Goal: Task Accomplishment & Management: Use online tool/utility

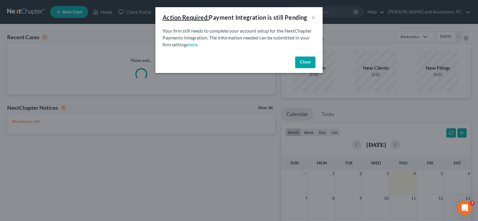
click at [304, 61] on button "Close" at bounding box center [305, 62] width 20 height 12
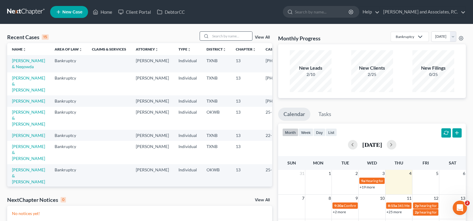
click at [216, 38] on input "search" at bounding box center [231, 36] width 42 height 9
type input "caporale"
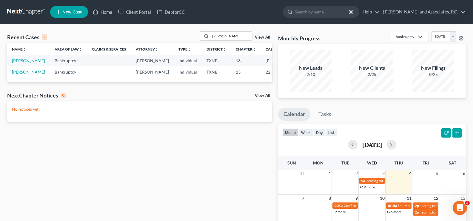
click at [21, 63] on td "[PERSON_NAME]" at bounding box center [28, 60] width 43 height 11
click at [17, 60] on link "[PERSON_NAME]" at bounding box center [28, 60] width 33 height 5
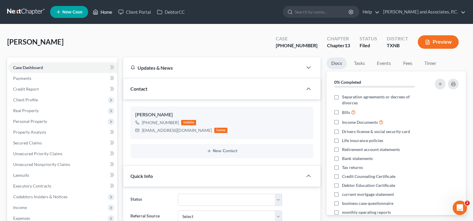
click at [100, 13] on link "Home" at bounding box center [102, 12] width 25 height 11
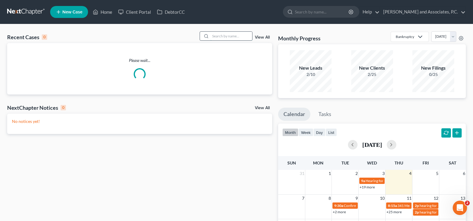
click at [230, 37] on input "search" at bounding box center [231, 36] width 42 height 9
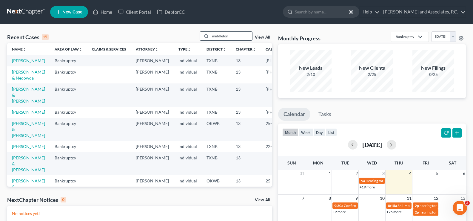
type input "middleton"
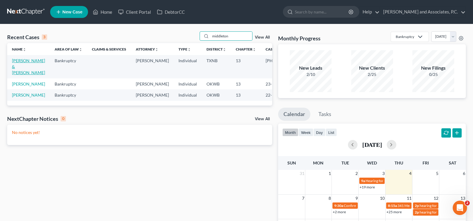
click at [26, 69] on link "[PERSON_NAME] & [PERSON_NAME]" at bounding box center [28, 66] width 33 height 17
select select "0"
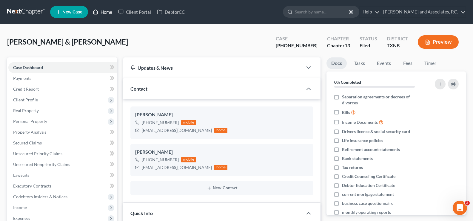
click at [103, 10] on link "Home" at bounding box center [102, 12] width 25 height 11
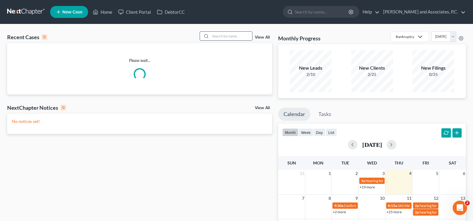
click at [229, 36] on input "search" at bounding box center [231, 36] width 42 height 9
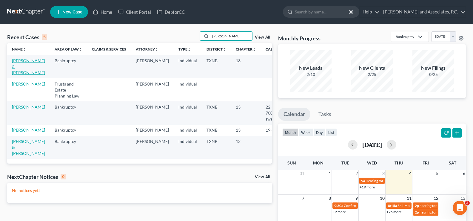
type input "doyle"
click at [15, 68] on link "[PERSON_NAME] & [PERSON_NAME]" at bounding box center [28, 66] width 33 height 17
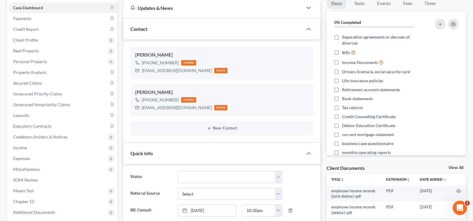
scroll to position [179, 0]
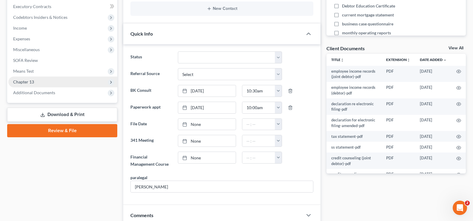
click at [39, 83] on span "Chapter 13" at bounding box center [62, 81] width 109 height 11
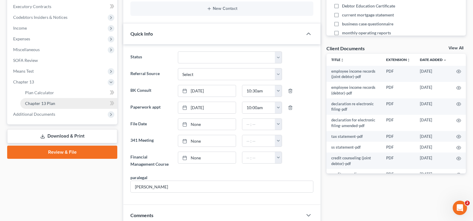
click at [49, 101] on span "Chapter 13 Plan" at bounding box center [40, 103] width 30 height 5
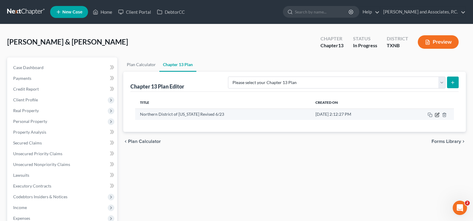
click at [438, 115] on icon "button" at bounding box center [437, 114] width 5 height 5
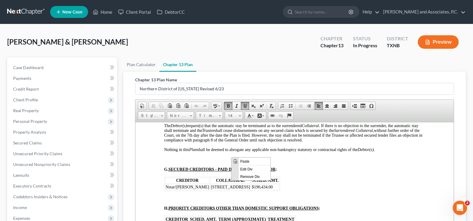
click at [315, 167] on p "G. SECURED CREDITORS - PAID DIRECTLY BY DEBTOR :" at bounding box center [294, 169] width 261 height 5
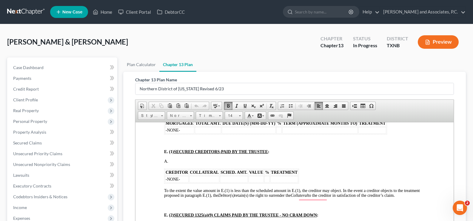
scroll to position [657, 0]
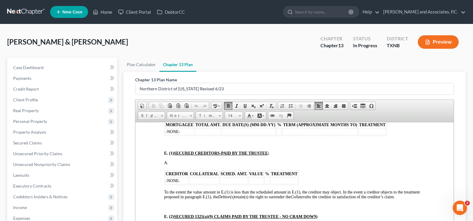
click at [184, 177] on td "-NONE-" at bounding box center [177, 180] width 24 height 7
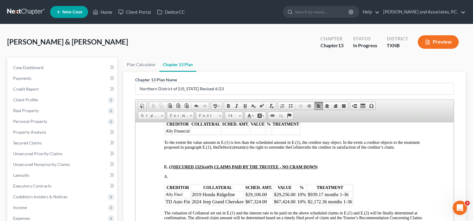
scroll to position [716, 0]
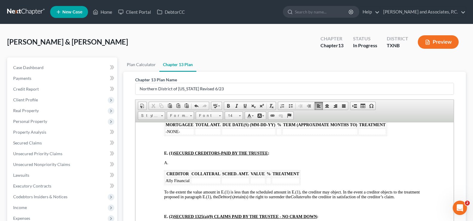
click at [204, 177] on td "To enrich screen reader interactions, please activate Accessibility in Grammarl…" at bounding box center [206, 180] width 30 height 7
click at [256, 177] on td "To enrich screen reader interactions, please activate Accessibility in Grammarl…" at bounding box center [250, 180] width 28 height 7
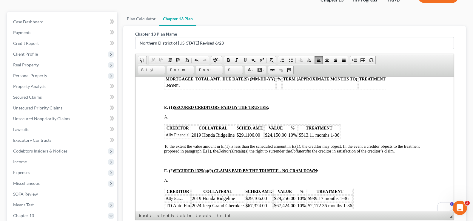
scroll to position [60, 0]
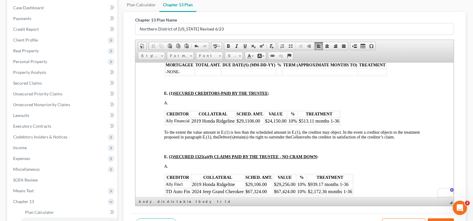
click at [314, 117] on td "$513.11 months 1-36" at bounding box center [319, 120] width 42 height 7
click at [353, 181] on td "$939.17 months 1-36" at bounding box center [329, 184] width 45 height 7
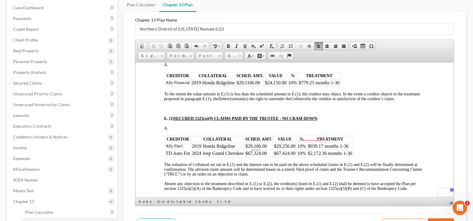
scroll to position [716, 0]
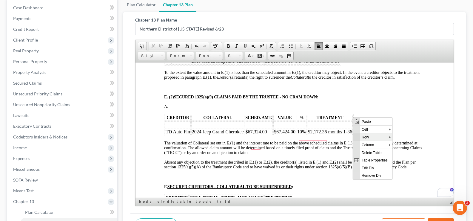
click at [360, 137] on span "Row" at bounding box center [374, 136] width 29 height 7
click at [407, 148] on span "Delete Rows" at bounding box center [416, 151] width 35 height 7
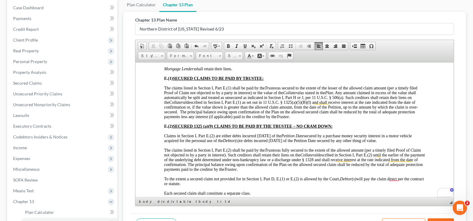
scroll to position [1777, 0]
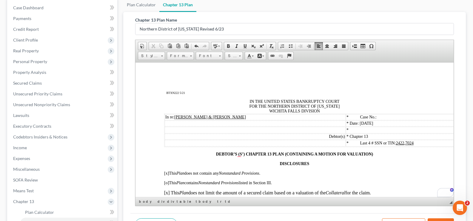
click at [373, 124] on span "Date: 08/27/2025" at bounding box center [362, 123] width 24 height 4
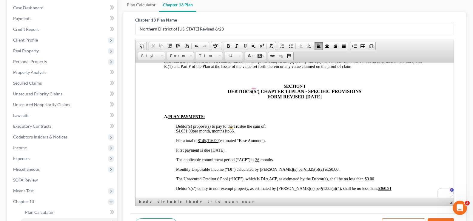
click at [220, 147] on span "09/26/2025" at bounding box center [217, 149] width 13 height 4
drag, startPoint x: 211, startPoint y: 144, endPoint x: 230, endPoint y: 143, distance: 19.4
click at [230, 147] on p "First payment is due 10 /04 /2025 ." at bounding box center [300, 149] width 249 height 5
click at [245, 46] on span at bounding box center [245, 46] width 5 height 5
click at [295, 138] on p "For a total of $145,116.00 (estimated “Base Amount”)." at bounding box center [300, 140] width 249 height 5
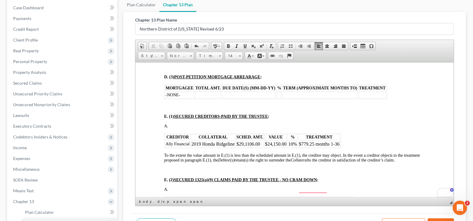
scroll to position [657, 0]
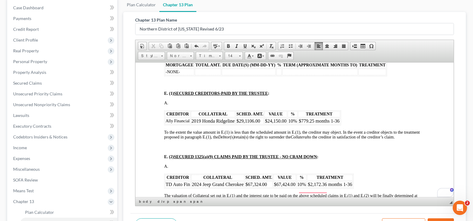
click at [248, 117] on td "$29,1106.00" at bounding box center [250, 120] width 28 height 7
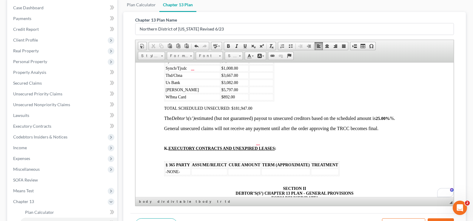
scroll to position [1359, 0]
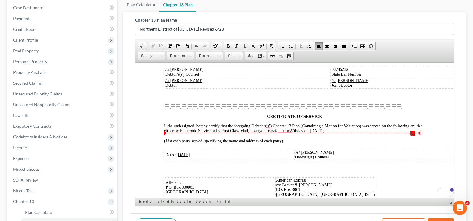
click at [297, 129] on span "27th" at bounding box center [293, 130] width 7 height 4
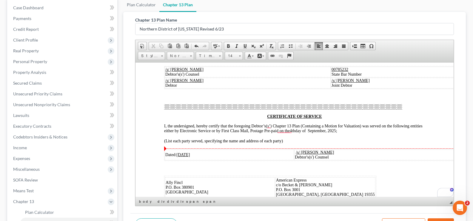
click at [186, 153] on span "[DATE]" at bounding box center [182, 154] width 13 height 4
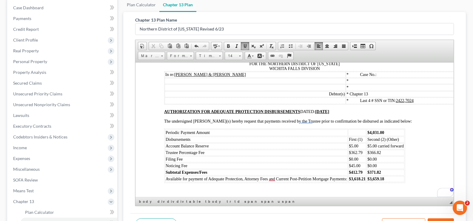
click at [328, 110] on strong "[DATE]" at bounding box center [322, 111] width 14 height 4
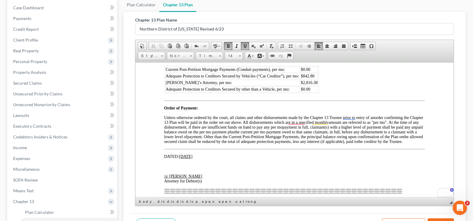
click at [188, 158] on u "[DATE]" at bounding box center [185, 156] width 13 height 4
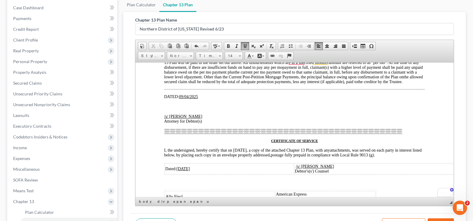
click at [249, 152] on span "I, the undersigned, hereby certify that on August 27, 2025, a copy of the attac…" at bounding box center [247, 149] width 166 height 4
click at [186, 170] on u "[DATE]" at bounding box center [182, 168] width 13 height 4
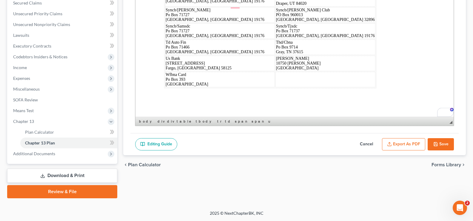
click at [438, 142] on icon "button" at bounding box center [435, 143] width 5 height 5
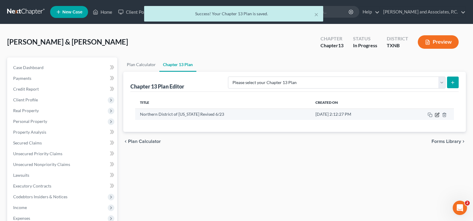
click at [438, 114] on icon "button" at bounding box center [437, 114] width 3 height 3
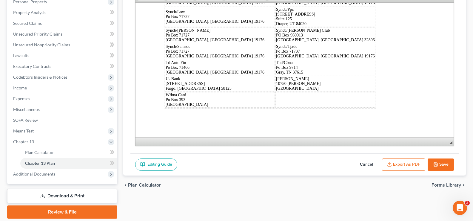
scroll to position [140, 0]
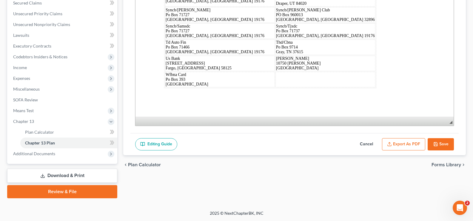
click at [442, 142] on button "Save" at bounding box center [441, 144] width 26 height 13
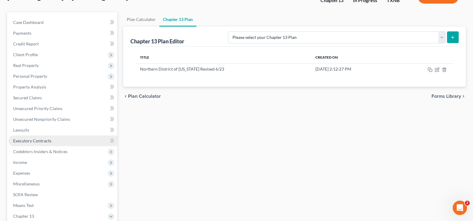
scroll to position [60, 0]
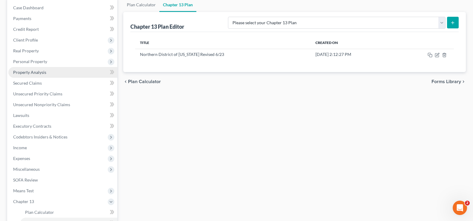
click at [47, 73] on link "Property Analysis" at bounding box center [62, 72] width 109 height 11
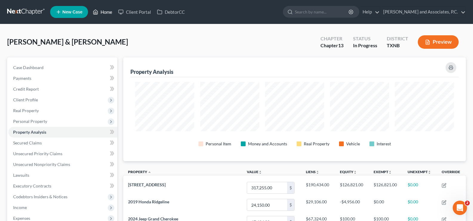
click at [104, 11] on link "Home" at bounding box center [102, 12] width 25 height 11
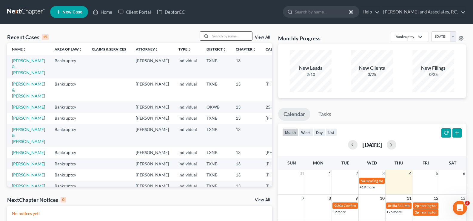
click at [233, 37] on input "search" at bounding box center [231, 36] width 42 height 9
click at [220, 38] on input "search" at bounding box center [231, 36] width 42 height 9
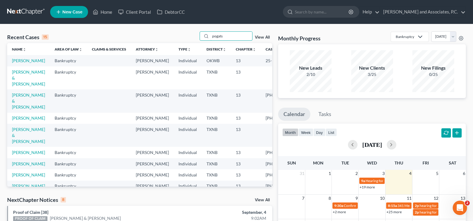
type input "pogats"
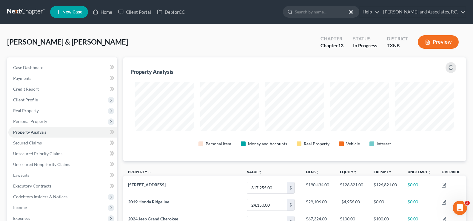
click at [23, 60] on div "Case Dashboard Payments Invoices Payments Payments Credit Report Client Profile…" at bounding box center [62, 169] width 110 height 224
click at [106, 10] on link "Home" at bounding box center [102, 12] width 25 height 11
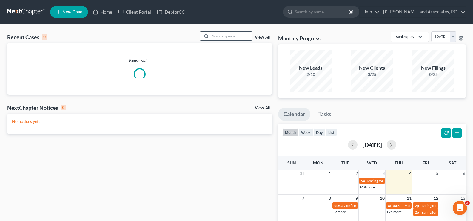
click at [224, 37] on input "search" at bounding box center [231, 36] width 42 height 9
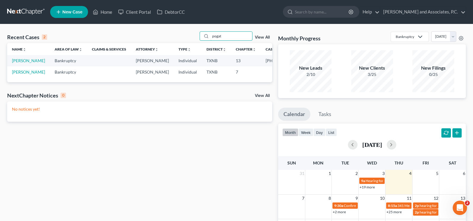
type input "pogat"
click at [18, 63] on link "Pogatshnik, Jeffrey" at bounding box center [28, 60] width 33 height 5
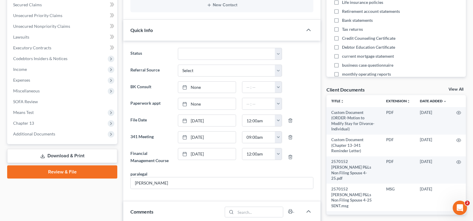
scroll to position [179, 0]
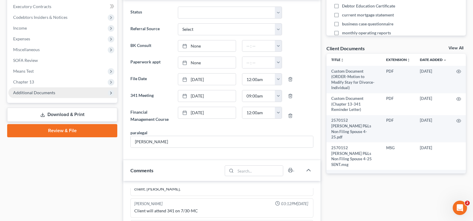
click at [41, 95] on span "Additional Documents" at bounding box center [62, 92] width 109 height 11
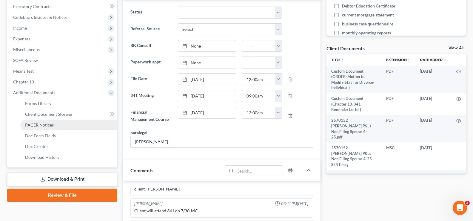
click at [42, 125] on span "PACER Notices" at bounding box center [39, 124] width 29 height 5
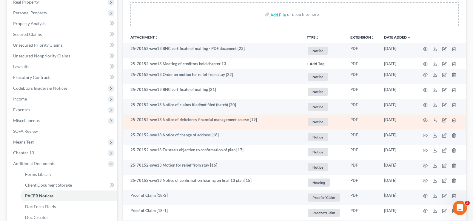
scroll to position [119, 0]
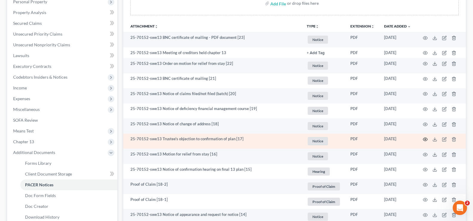
click at [425, 137] on icon "button" at bounding box center [425, 139] width 5 height 5
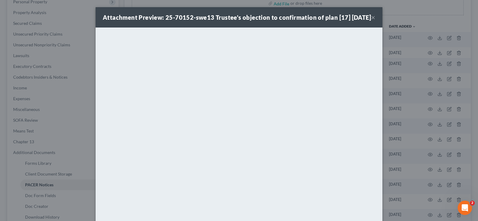
click at [371, 21] on button "×" at bounding box center [373, 17] width 4 height 7
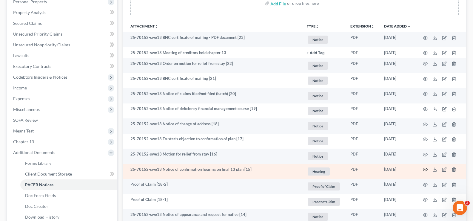
click at [426, 170] on circle "button" at bounding box center [425, 169] width 1 height 1
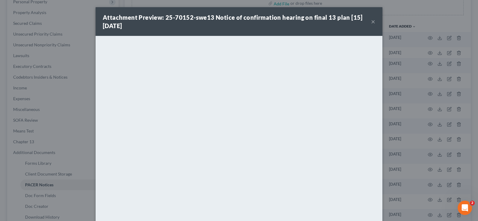
click at [372, 21] on button "×" at bounding box center [373, 21] width 4 height 7
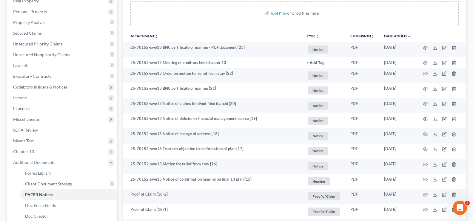
scroll to position [0, 0]
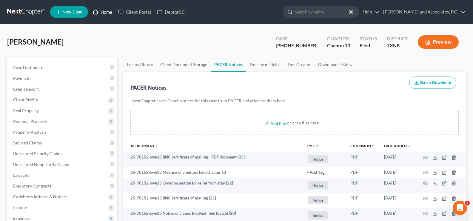
click at [104, 13] on link "Home" at bounding box center [102, 12] width 25 height 11
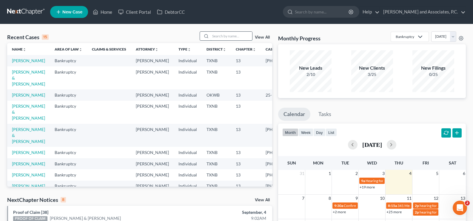
click at [220, 38] on input "search" at bounding box center [231, 36] width 42 height 9
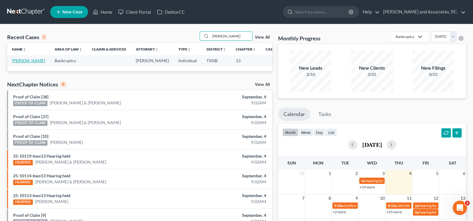
type input "tigert"
click at [20, 62] on link "Tigert, Jimmy" at bounding box center [28, 60] width 33 height 5
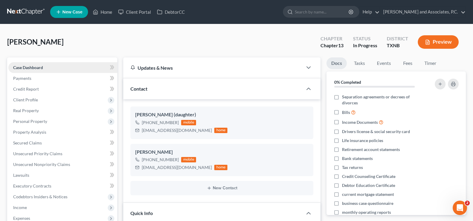
click at [35, 70] on link "Case Dashboard" at bounding box center [62, 67] width 109 height 11
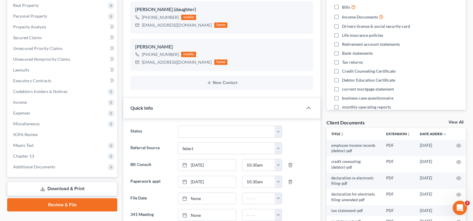
scroll to position [119, 0]
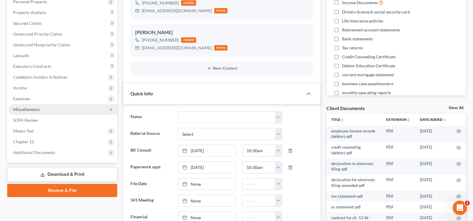
click at [45, 111] on span "Miscellaneous" at bounding box center [62, 109] width 109 height 11
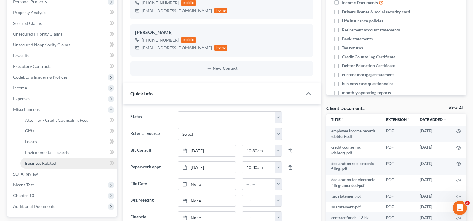
click at [50, 166] on link "Business Related" at bounding box center [68, 163] width 97 height 11
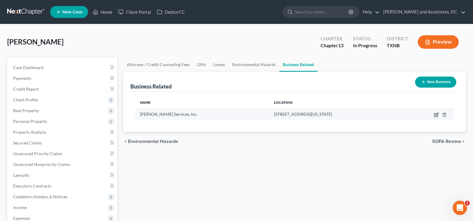
click at [436, 114] on icon "button" at bounding box center [436, 114] width 5 height 5
select select "officer"
select select "45"
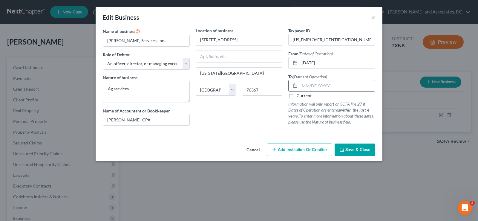
click at [320, 86] on input "text" at bounding box center [336, 85] width 75 height 11
type input "12/31/2024"
click at [357, 151] on span "Save & Close" at bounding box center [357, 149] width 25 height 5
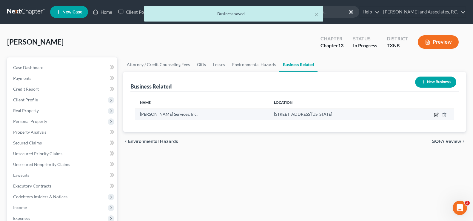
click at [435, 114] on icon "button" at bounding box center [436, 114] width 5 height 5
select select "officer"
select select "45"
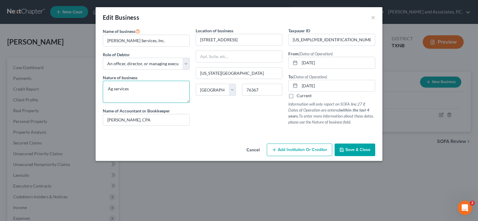
click at [137, 87] on textarea "Ag services" at bounding box center [146, 92] width 87 height 22
click at [346, 150] on span "Save & Close" at bounding box center [357, 149] width 25 height 5
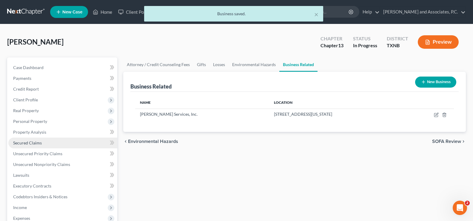
scroll to position [60, 0]
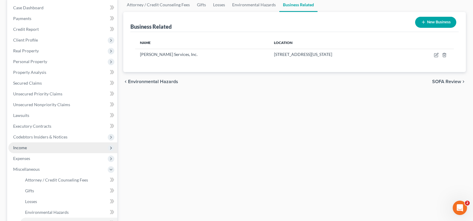
click at [49, 148] on span "Income" at bounding box center [62, 147] width 109 height 11
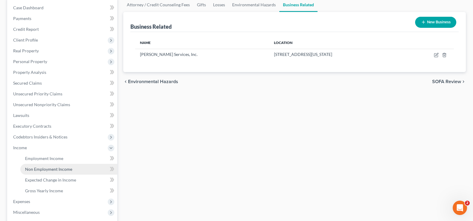
click at [52, 170] on span "Non Employment Income" at bounding box center [48, 168] width 47 height 5
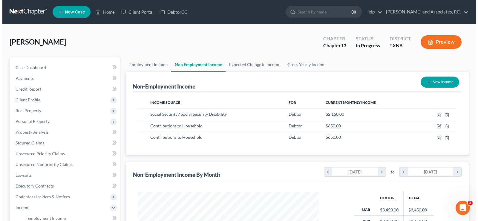
scroll to position [107, 193]
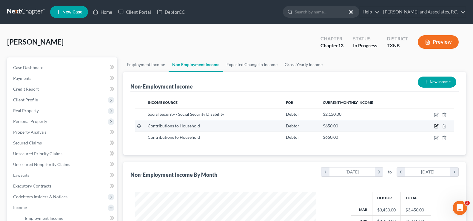
click at [436, 126] on icon "button" at bounding box center [436, 125] width 3 height 3
select select "8"
select select "0"
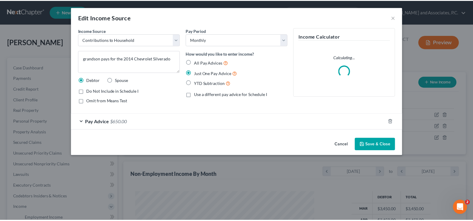
scroll to position [107, 195]
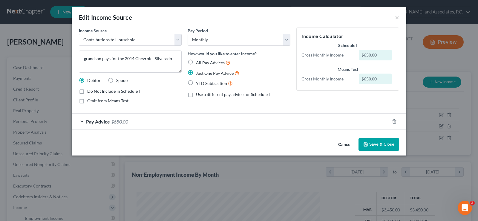
click at [381, 143] on button "Save & Close" at bounding box center [378, 144] width 41 height 13
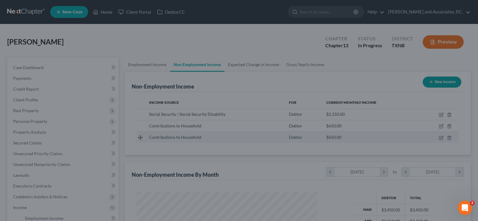
scroll to position [298379, 298293]
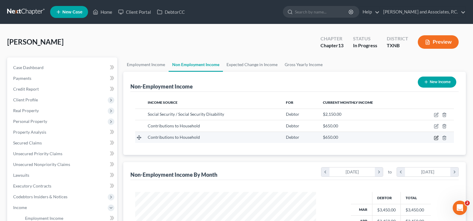
click at [436, 137] on icon "button" at bounding box center [436, 137] width 3 height 3
select select "8"
select select "0"
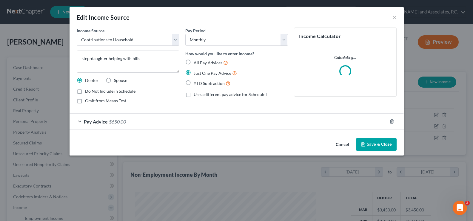
scroll to position [107, 195]
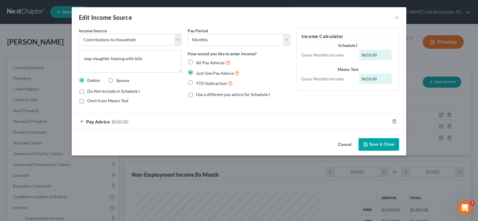
click at [372, 144] on button "Save & Close" at bounding box center [378, 144] width 41 height 13
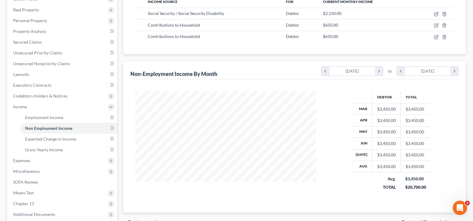
scroll to position [119, 0]
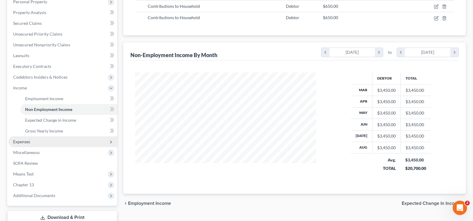
click at [17, 144] on span "Expenses" at bounding box center [62, 141] width 109 height 11
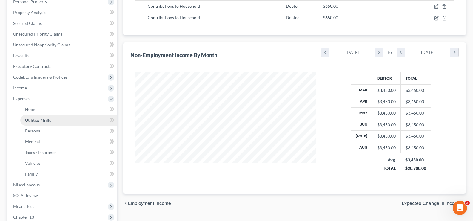
click at [36, 118] on span "Utilities / Bills" at bounding box center [38, 119] width 26 height 5
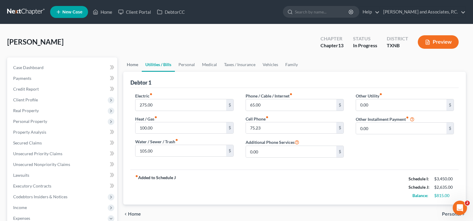
click at [134, 65] on link "Home" at bounding box center [132, 64] width 19 height 14
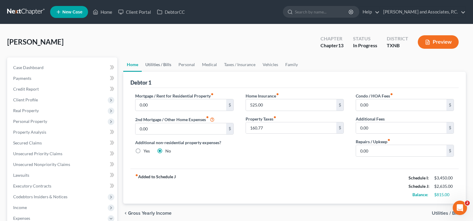
click at [158, 67] on link "Utilities / Bills" at bounding box center [158, 64] width 33 height 14
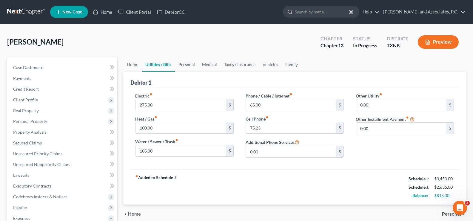
click at [190, 63] on link "Personal" at bounding box center [187, 64] width 24 height 14
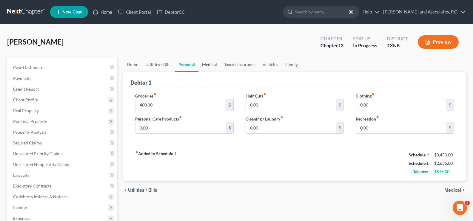
click at [213, 63] on link "Medical" at bounding box center [209, 64] width 22 height 14
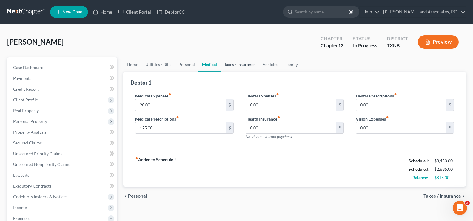
click at [225, 64] on link "Taxes / Insurance" at bounding box center [240, 64] width 39 height 14
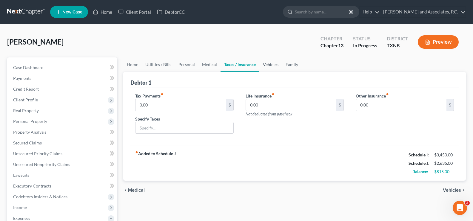
click at [273, 66] on link "Vehicles" at bounding box center [270, 64] width 23 height 14
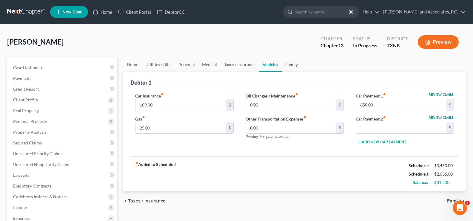
click at [292, 66] on link "Family" at bounding box center [292, 64] width 20 height 14
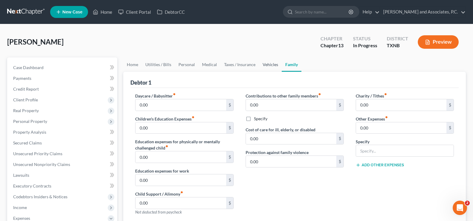
click at [268, 62] on link "Vehicles" at bounding box center [270, 64] width 23 height 14
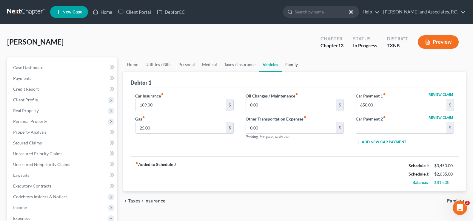
click at [286, 65] on link "Family" at bounding box center [292, 64] width 20 height 14
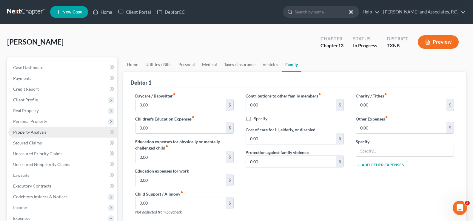
click at [50, 133] on link "Property Analysis" at bounding box center [62, 132] width 109 height 11
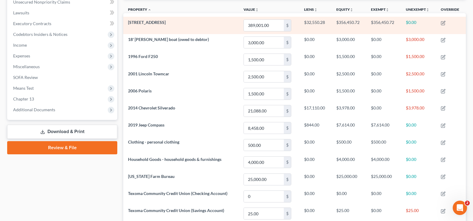
scroll to position [102, 0]
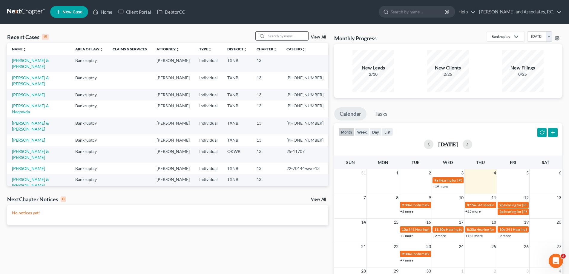
click at [282, 33] on input "search" at bounding box center [287, 36] width 42 height 9
type input "[PERSON_NAME]"
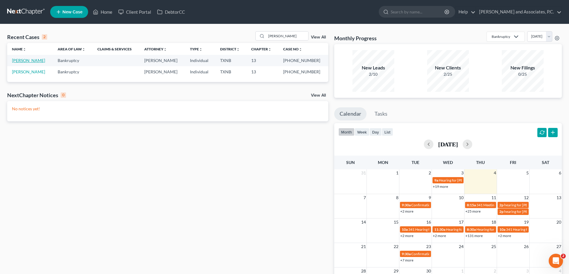
click at [37, 61] on link "[PERSON_NAME]" at bounding box center [28, 60] width 33 height 5
select select "6"
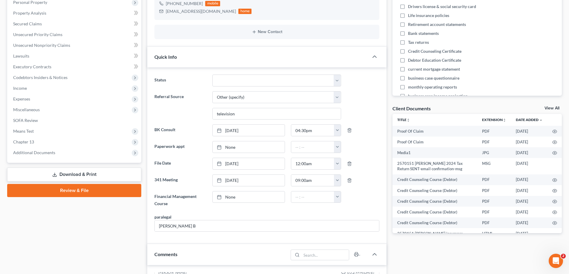
scroll to position [119, 0]
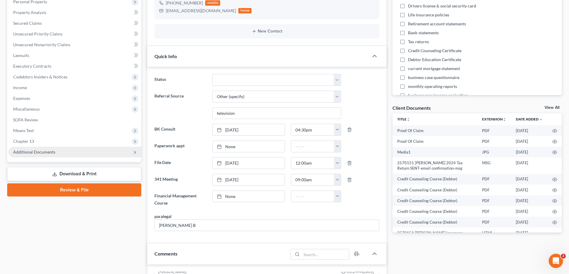
click at [38, 154] on span "Additional Documents" at bounding box center [34, 152] width 42 height 5
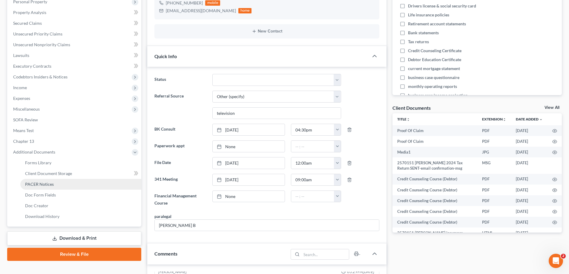
click at [39, 185] on span "PACER Notices" at bounding box center [39, 184] width 29 height 5
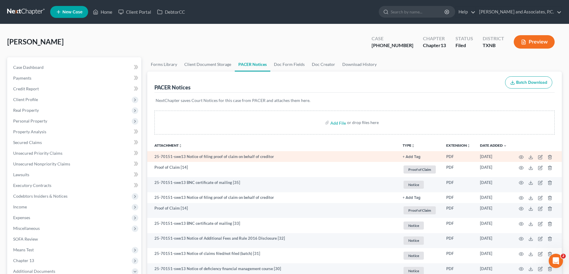
click at [521, 160] on td at bounding box center [536, 156] width 50 height 11
click at [521, 155] on icon "button" at bounding box center [520, 157] width 5 height 5
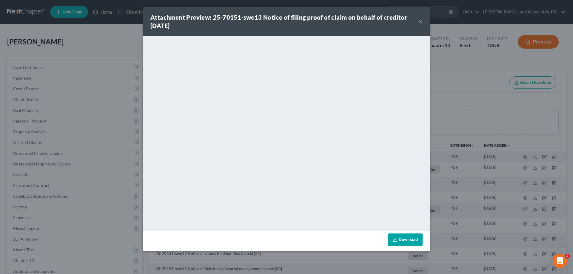
click at [419, 22] on button "×" at bounding box center [420, 21] width 4 height 7
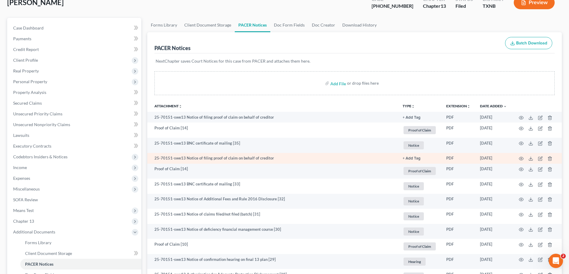
scroll to position [60, 0]
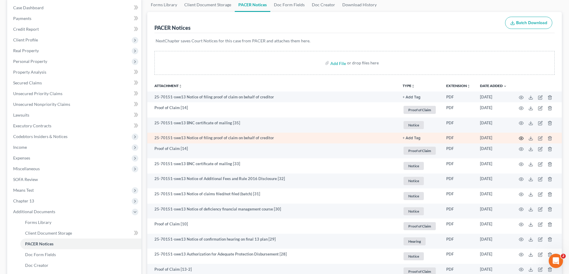
click at [520, 137] on icon "button" at bounding box center [521, 138] width 4 height 3
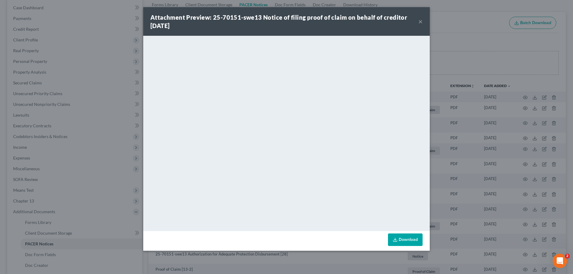
click at [420, 21] on button "×" at bounding box center [420, 21] width 4 height 7
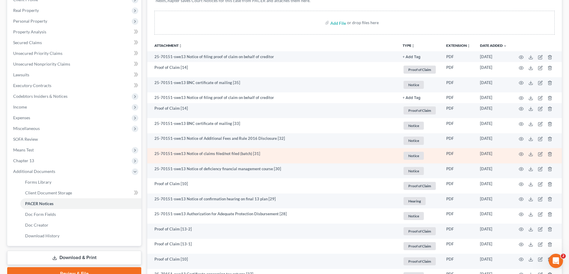
scroll to position [119, 0]
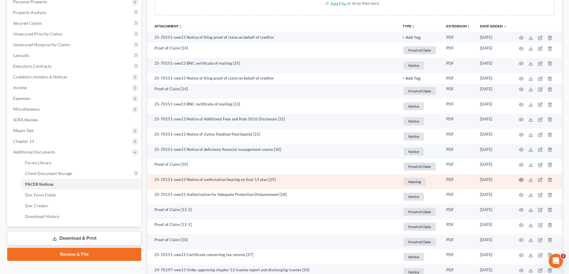
click at [519, 178] on icon "button" at bounding box center [520, 180] width 5 height 5
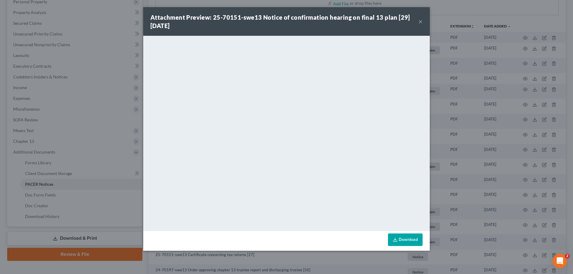
click at [419, 22] on button "×" at bounding box center [420, 21] width 4 height 7
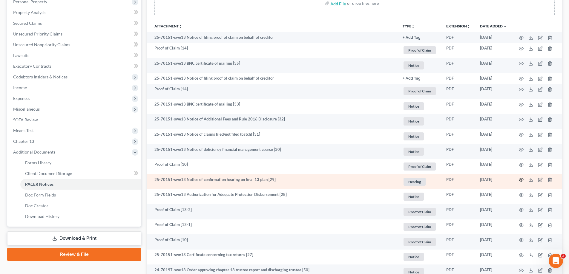
click at [519, 181] on icon "button" at bounding box center [521, 179] width 4 height 3
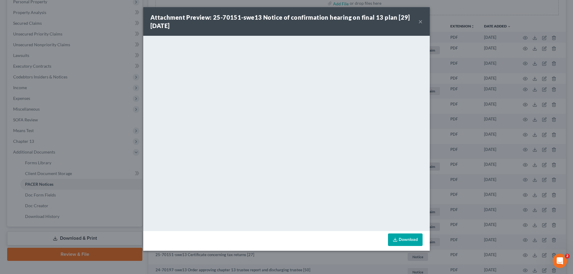
click at [421, 21] on button "×" at bounding box center [420, 21] width 4 height 7
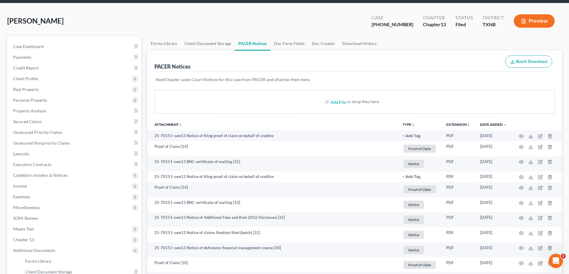
scroll to position [0, 0]
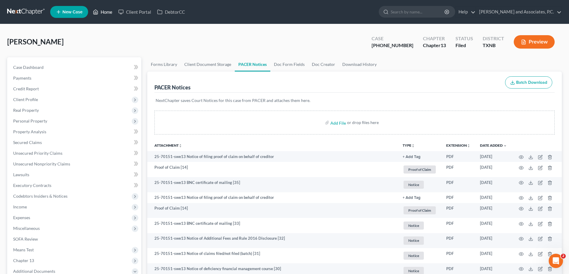
click at [104, 13] on link "Home" at bounding box center [102, 12] width 25 height 11
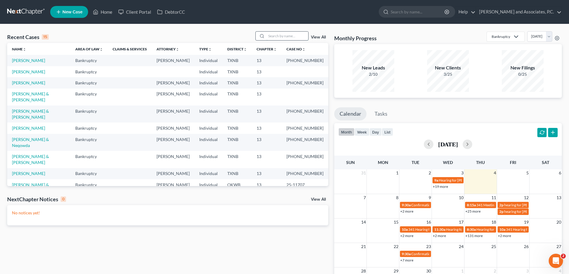
click at [279, 36] on input "search" at bounding box center [287, 36] width 42 height 9
type input "[PERSON_NAME]"
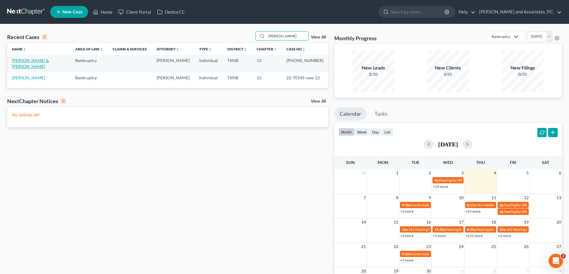
click at [40, 61] on link "[PERSON_NAME] & [PERSON_NAME]" at bounding box center [30, 63] width 37 height 11
select select "5"
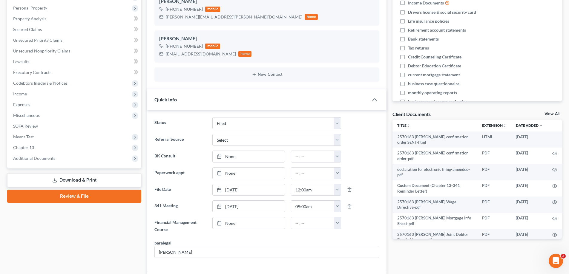
scroll to position [179, 0]
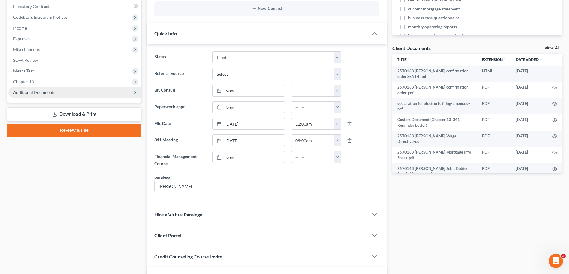
click at [42, 94] on span "Additional Documents" at bounding box center [34, 92] width 42 height 5
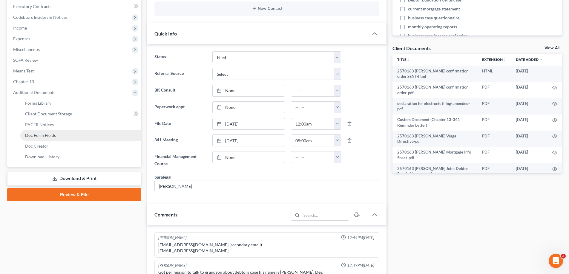
scroll to position [132, 0]
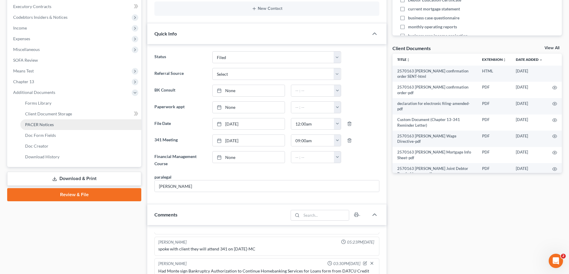
click at [44, 123] on span "PACER Notices" at bounding box center [39, 124] width 29 height 5
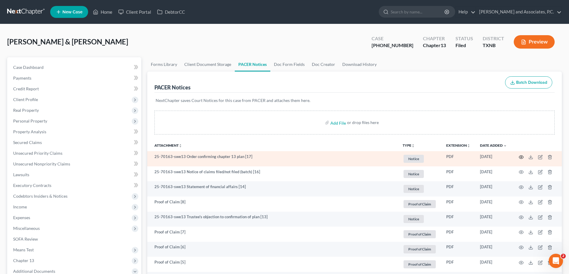
click at [522, 156] on icon "button" at bounding box center [521, 157] width 4 height 3
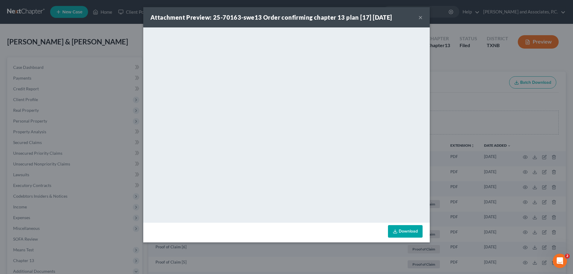
click at [421, 16] on button "×" at bounding box center [420, 17] width 4 height 7
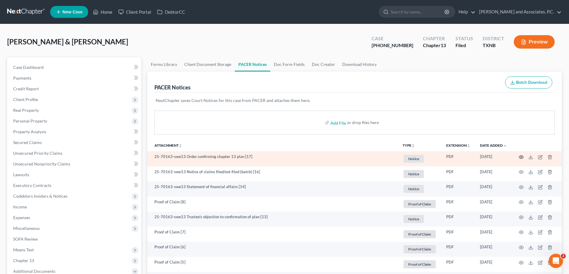
click at [521, 157] on icon "button" at bounding box center [520, 157] width 5 height 5
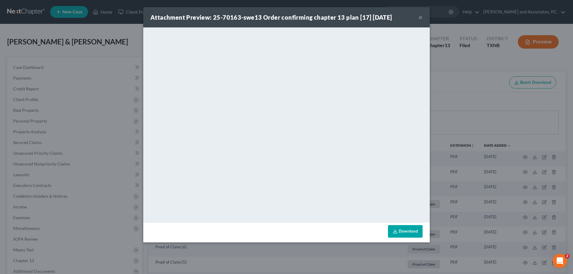
click at [421, 18] on button "×" at bounding box center [420, 17] width 4 height 7
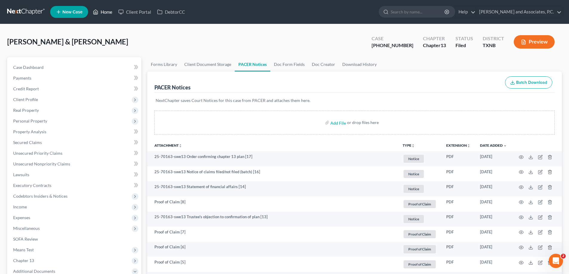
click at [107, 10] on link "Home" at bounding box center [102, 12] width 25 height 11
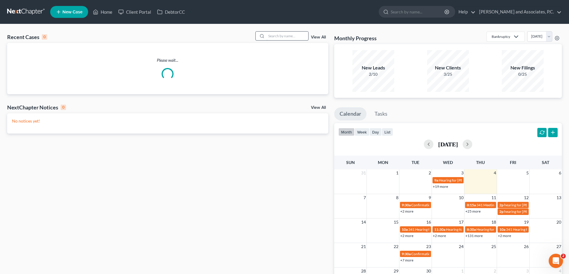
click at [299, 37] on input "search" at bounding box center [287, 36] width 42 height 9
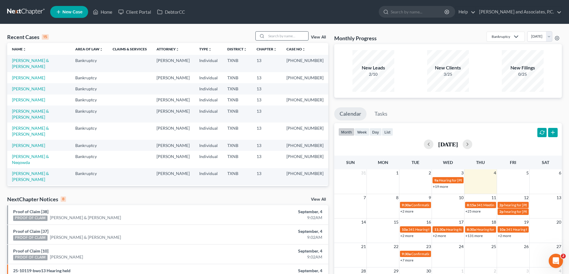
click at [274, 37] on input "search" at bounding box center [287, 36] width 42 height 9
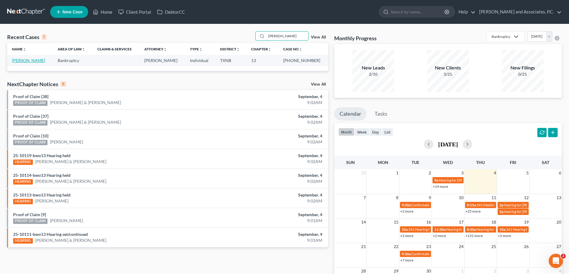
type input "[PERSON_NAME]"
click at [26, 59] on link "[PERSON_NAME]" at bounding box center [28, 60] width 33 height 5
select select "5"
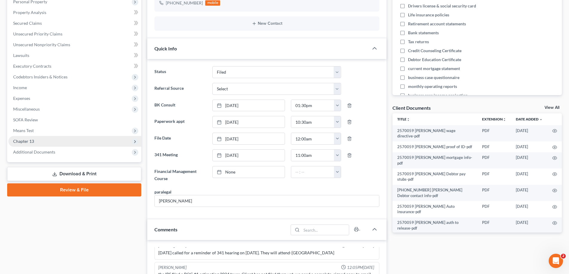
scroll to position [1433, 0]
click at [41, 150] on span "Additional Documents" at bounding box center [34, 152] width 42 height 5
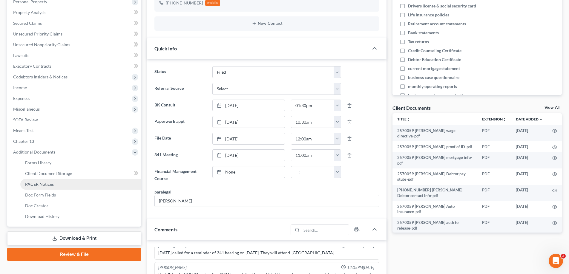
click at [44, 184] on span "PACER Notices" at bounding box center [39, 184] width 29 height 5
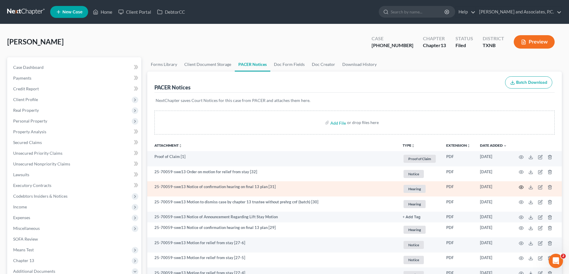
click at [523, 187] on icon "button" at bounding box center [520, 187] width 5 height 5
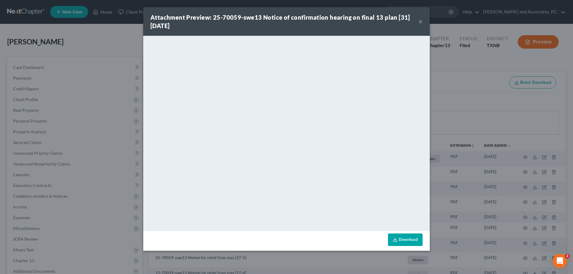
click at [421, 21] on button "×" at bounding box center [420, 21] width 4 height 7
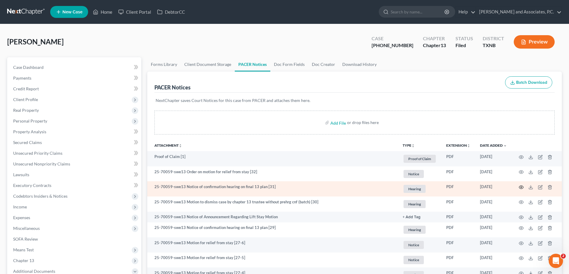
click at [520, 189] on icon "button" at bounding box center [521, 187] width 4 height 3
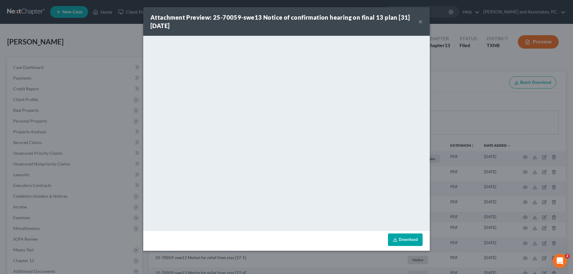
click at [421, 20] on button "×" at bounding box center [420, 21] width 4 height 7
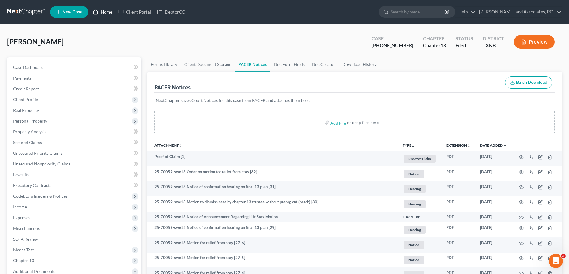
click at [103, 13] on link "Home" at bounding box center [102, 12] width 25 height 11
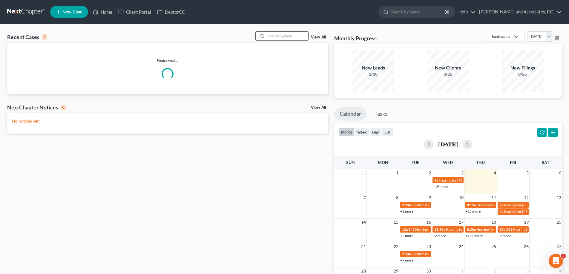
click at [278, 36] on input "search" at bounding box center [287, 36] width 42 height 9
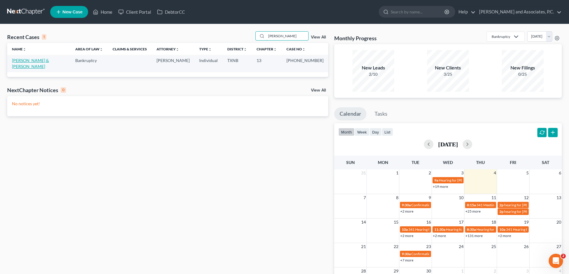
type input "[PERSON_NAME]"
click at [24, 61] on link "[PERSON_NAME] & [PERSON_NAME]" at bounding box center [30, 63] width 37 height 11
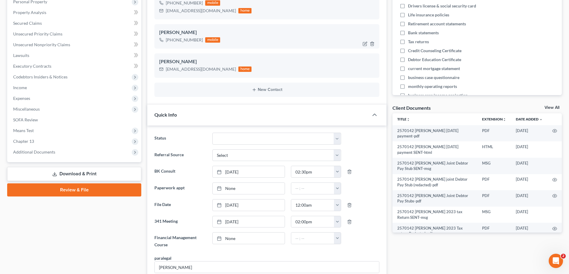
scroll to position [183, 0]
click at [35, 156] on span "Additional Documents" at bounding box center [74, 152] width 133 height 11
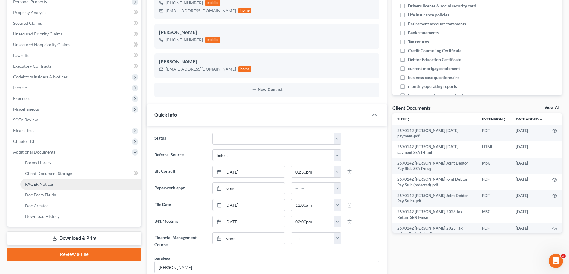
click at [38, 184] on span "PACER Notices" at bounding box center [39, 184] width 29 height 5
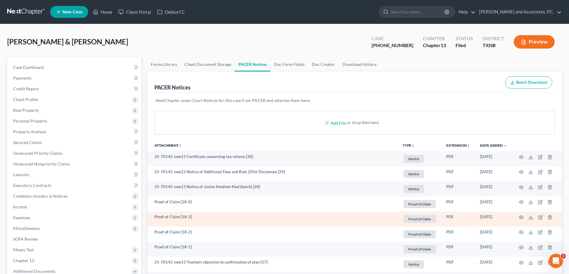
scroll to position [60, 0]
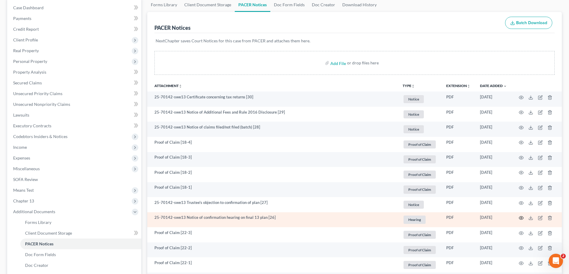
click at [520, 218] on circle "button" at bounding box center [520, 218] width 1 height 1
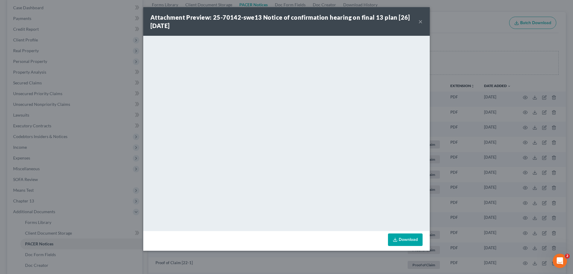
click at [420, 21] on button "×" at bounding box center [420, 21] width 4 height 7
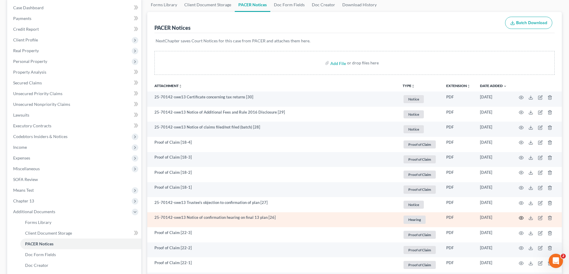
click at [519, 218] on icon "button" at bounding box center [520, 218] width 5 height 5
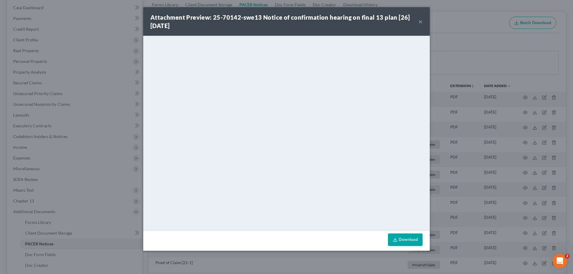
click at [421, 21] on button "×" at bounding box center [420, 21] width 4 height 7
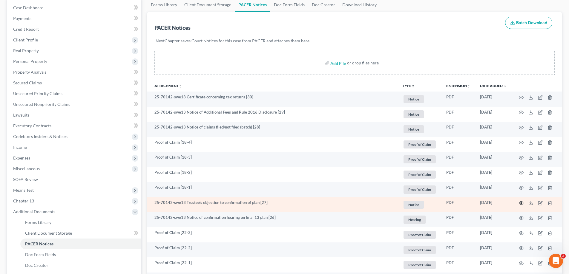
click at [521, 203] on icon "button" at bounding box center [520, 203] width 5 height 5
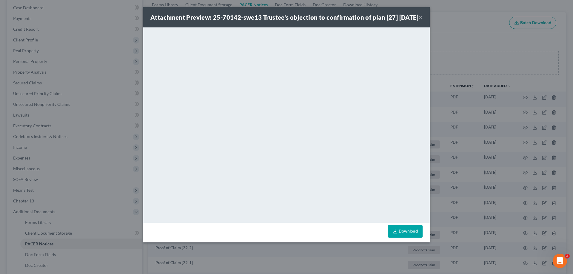
click at [421, 21] on button "×" at bounding box center [420, 17] width 4 height 7
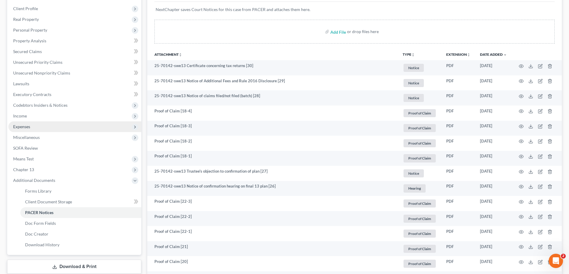
scroll to position [0, 0]
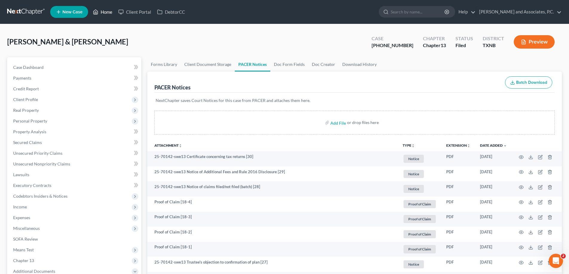
click at [101, 11] on link "Home" at bounding box center [102, 12] width 25 height 11
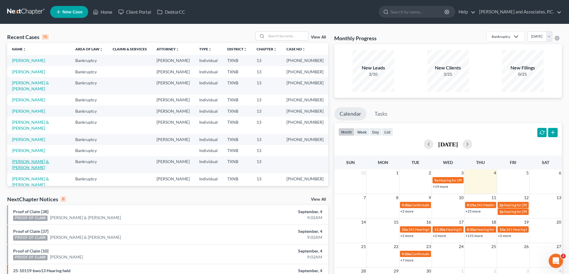
click at [27, 159] on link "[PERSON_NAME] & [PERSON_NAME]" at bounding box center [30, 164] width 37 height 11
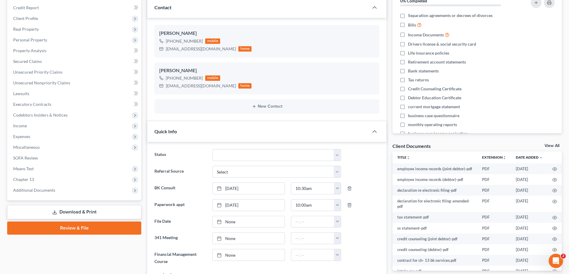
scroll to position [60, 0]
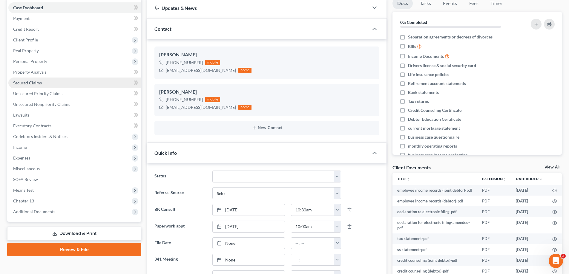
click at [43, 84] on link "Secured Claims" at bounding box center [74, 83] width 133 height 11
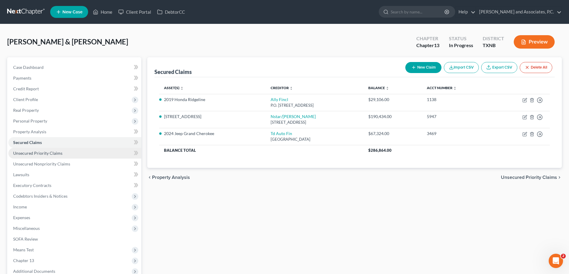
click at [34, 155] on span "Unsecured Priority Claims" at bounding box center [37, 153] width 49 height 5
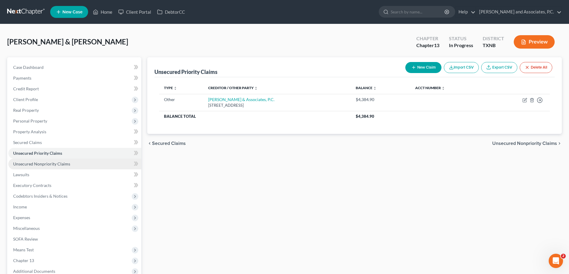
click at [34, 164] on span "Unsecured Nonpriority Claims" at bounding box center [41, 163] width 57 height 5
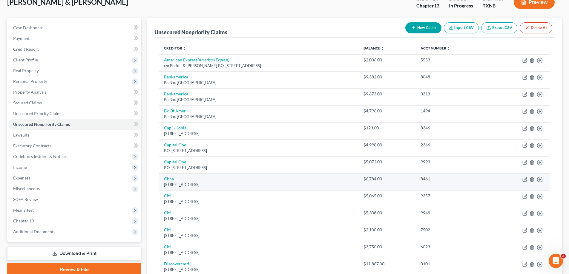
scroll to position [60, 0]
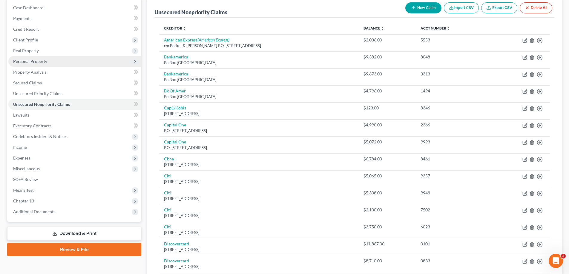
click at [29, 62] on span "Personal Property" at bounding box center [30, 61] width 34 height 5
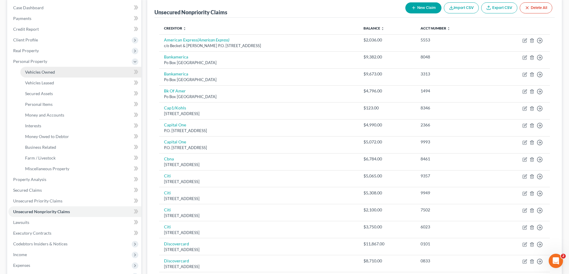
click at [30, 73] on span "Vehicles Owned" at bounding box center [40, 72] width 30 height 5
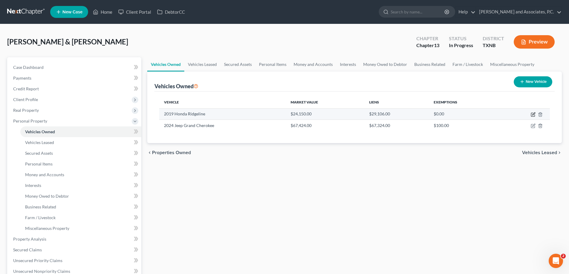
click at [532, 114] on icon "button" at bounding box center [532, 114] width 5 height 5
select select "0"
select select "7"
select select "3"
select select "2"
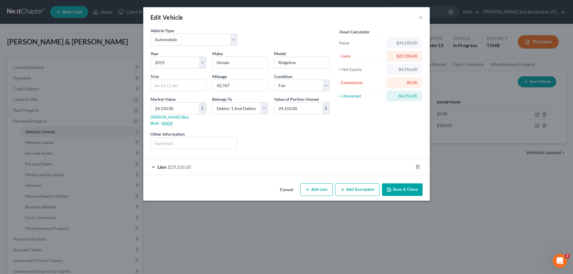
click at [173, 121] on link "NADA" at bounding box center [166, 123] width 11 height 5
click at [405, 184] on button "Save & Close" at bounding box center [402, 190] width 41 height 13
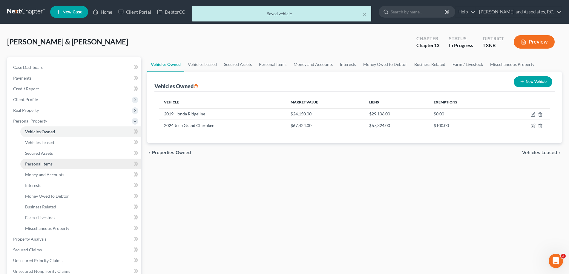
click at [51, 167] on link "Personal Items" at bounding box center [80, 164] width 121 height 11
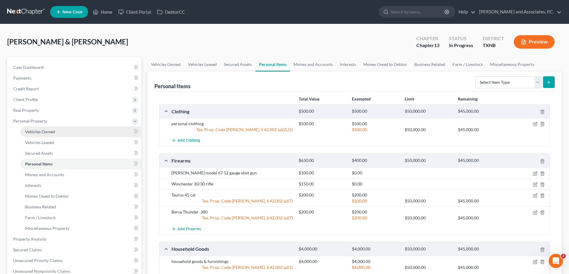
click at [51, 132] on span "Vehicles Owned" at bounding box center [40, 131] width 30 height 5
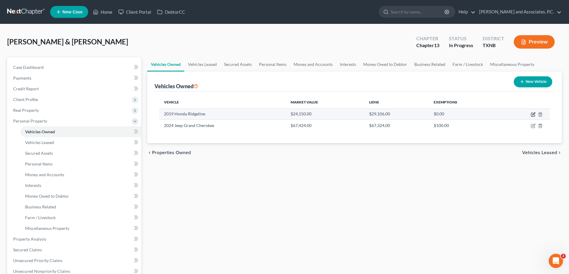
click at [532, 115] on icon "button" at bounding box center [533, 114] width 3 height 3
select select "0"
select select "7"
select select "3"
select select "2"
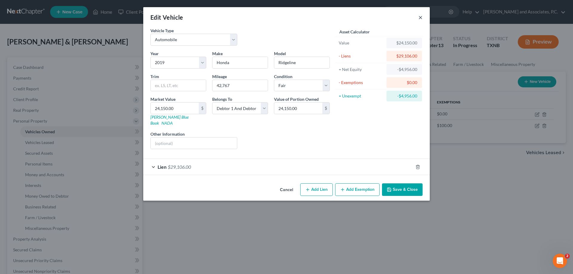
click at [421, 19] on button "×" at bounding box center [420, 17] width 4 height 7
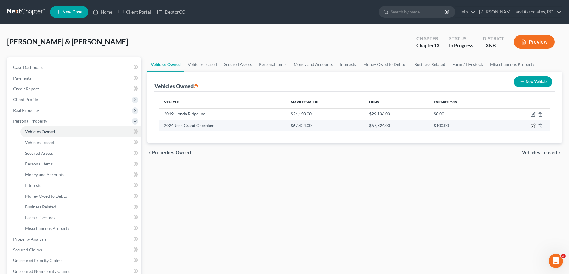
click at [533, 127] on icon "button" at bounding box center [532, 126] width 5 height 5
select select "0"
select select "2"
select select "0"
select select "2"
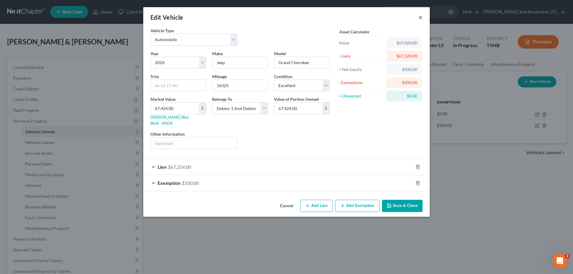
click at [422, 17] on button "×" at bounding box center [420, 17] width 4 height 7
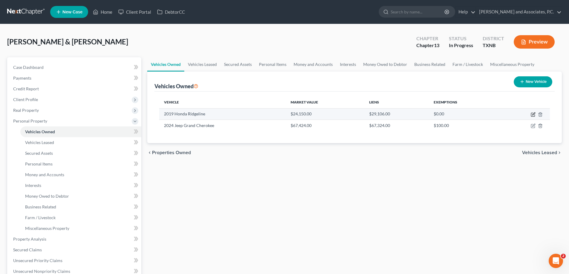
click at [533, 114] on icon "button" at bounding box center [533, 114] width 3 height 3
select select "0"
select select "7"
select select "3"
select select "2"
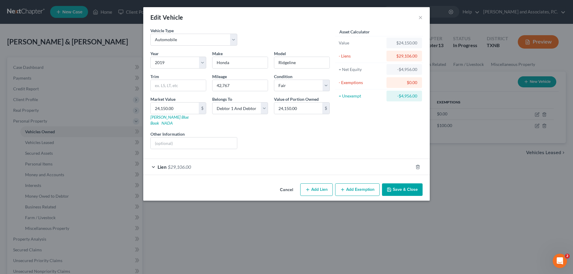
click at [354, 186] on button "Add Exemption" at bounding box center [357, 190] width 44 height 13
select select "2"
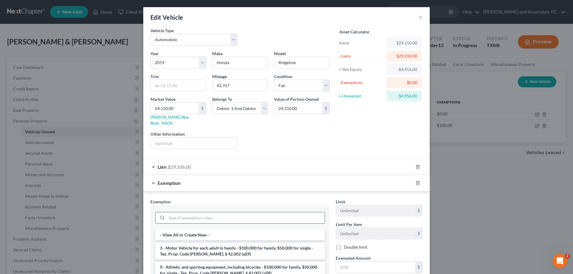
click at [208, 213] on input "search" at bounding box center [246, 218] width 158 height 11
click at [418, 19] on button "×" at bounding box center [420, 17] width 4 height 7
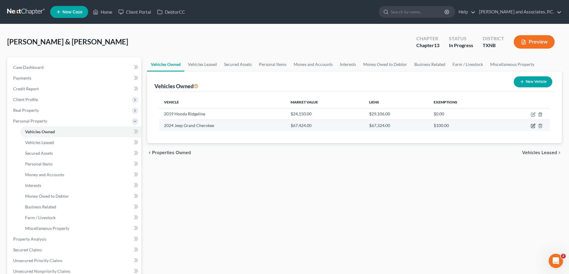
click at [533, 127] on icon "button" at bounding box center [532, 126] width 5 height 5
select select "0"
select select "2"
select select "0"
select select "2"
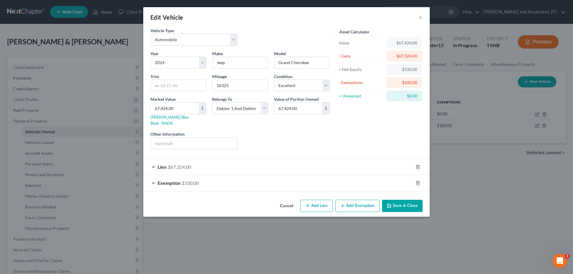
click at [393, 200] on button "Save & Close" at bounding box center [402, 206] width 41 height 13
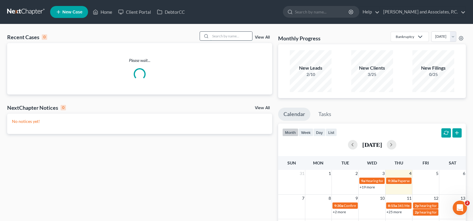
click at [214, 39] on input "search" at bounding box center [231, 36] width 42 height 9
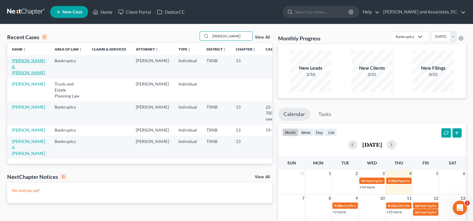
type input "doyle"
click at [16, 67] on link "[PERSON_NAME] & [PERSON_NAME]" at bounding box center [28, 66] width 33 height 17
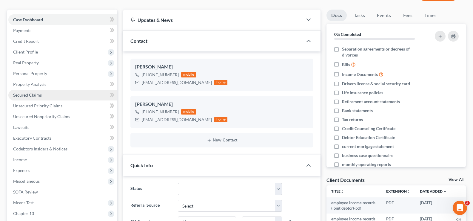
scroll to position [60, 0]
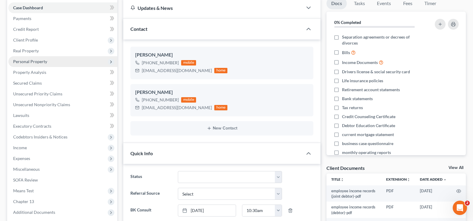
click at [43, 61] on span "Personal Property" at bounding box center [30, 61] width 34 height 5
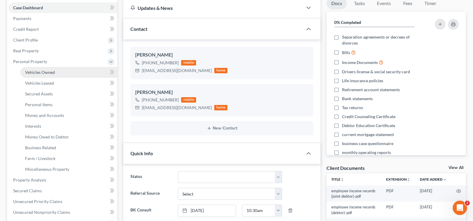
click at [44, 72] on span "Vehicles Owned" at bounding box center [40, 72] width 30 height 5
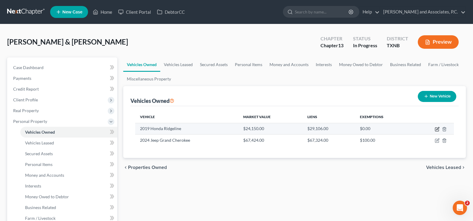
click at [437, 128] on icon "button" at bounding box center [437, 128] width 3 height 3
select select "0"
select select "7"
select select "3"
select select "2"
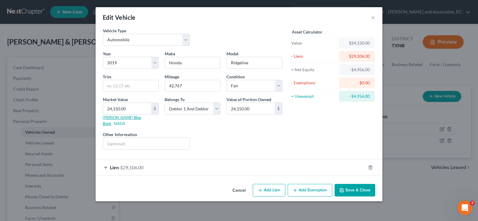
click at [110, 117] on link "[PERSON_NAME] Blue Book" at bounding box center [122, 120] width 38 height 11
click at [107, 161] on div "Lien $29,106.00" at bounding box center [231, 167] width 270 height 16
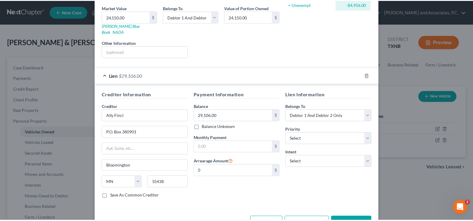
scroll to position [106, 0]
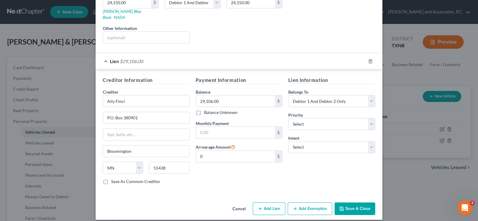
click at [355, 202] on button "Save & Close" at bounding box center [354, 208] width 41 height 13
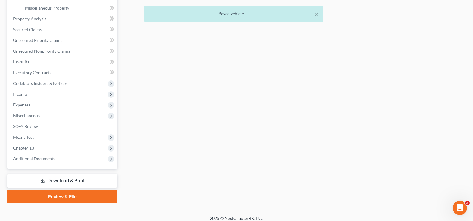
scroll to position [226, 0]
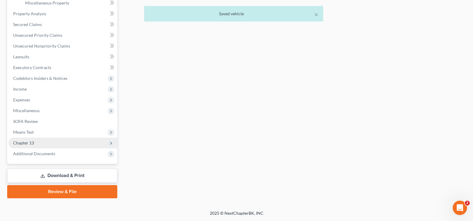
click at [40, 146] on span "Chapter 13" at bounding box center [62, 142] width 109 height 11
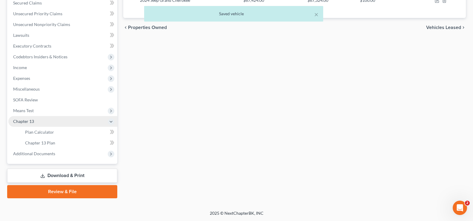
scroll to position [140, 0]
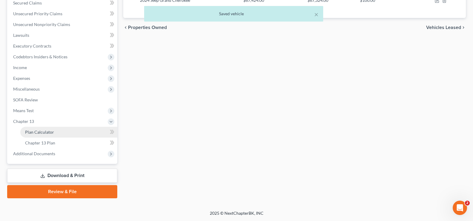
click at [43, 134] on span "Plan Calculator" at bounding box center [39, 131] width 29 height 5
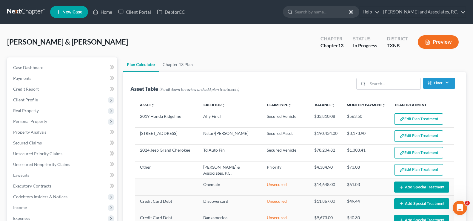
select select "59"
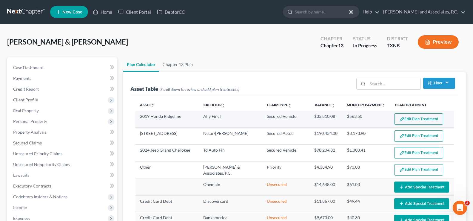
click at [422, 119] on button "Edit Plan Treatment" at bounding box center [418, 118] width 49 height 11
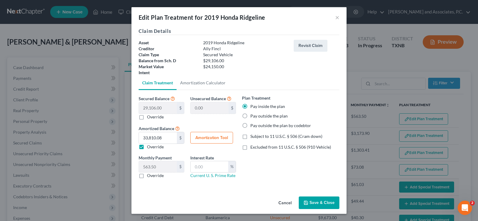
click at [147, 119] on label "Override" at bounding box center [155, 117] width 17 height 6
click at [149, 118] on input "Override" at bounding box center [151, 116] width 4 height 4
checkbox input "true"
type input "29,106.00"
click at [165, 105] on input "0.00" at bounding box center [158, 107] width 38 height 11
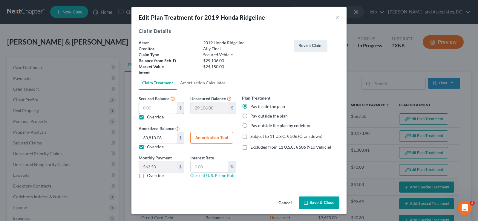
type input "2"
type input "29,104.00"
type input "24"
type input "29,082.00"
type input "241"
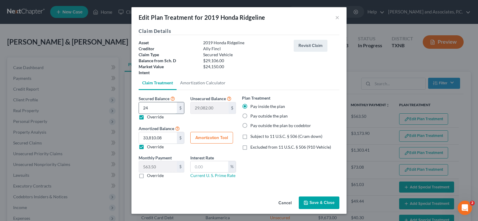
type input "28,865.00"
type input "2415"
type input "26,691.00"
type input "2,4150"
type input "4,956.00"
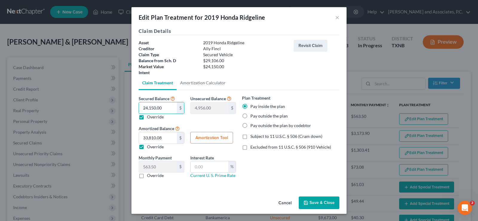
type input "24,150.00"
click at [213, 136] on button "Amortization Tool" at bounding box center [211, 138] width 43 height 12
type input "24,150.00"
type input "60"
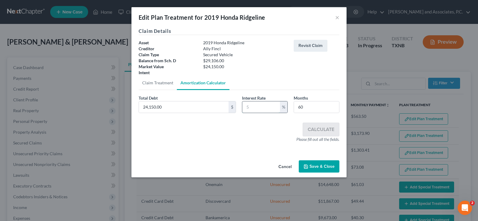
click at [261, 107] on input "text" at bounding box center [261, 106] width 38 height 11
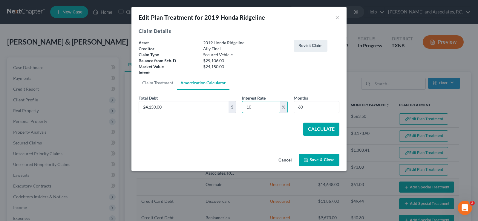
type input "10"
click at [331, 130] on button "Calculate" at bounding box center [321, 128] width 36 height 13
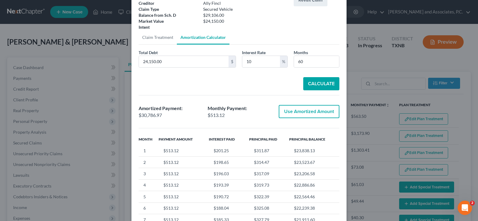
scroll to position [60, 0]
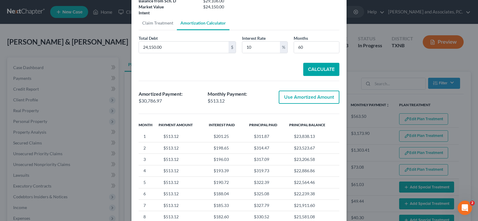
click at [312, 94] on button "Use Amortized Amount" at bounding box center [308, 96] width 61 height 13
type input "30,786.96"
type input "513.11"
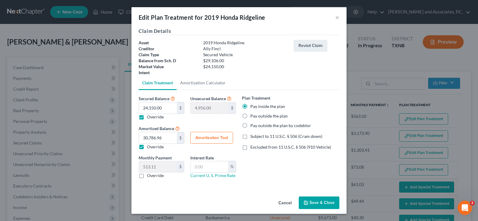
scroll to position [0, 0]
click at [318, 202] on button "Save & Close" at bounding box center [318, 202] width 41 height 13
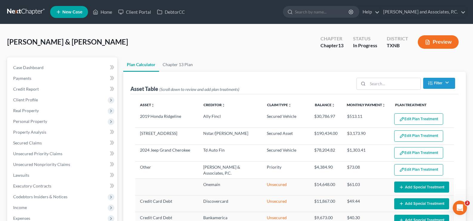
select select "59"
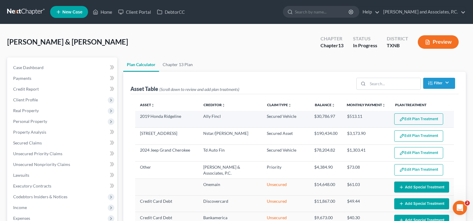
click at [403, 118] on button "Edit Plan Treatment" at bounding box center [418, 118] width 49 height 11
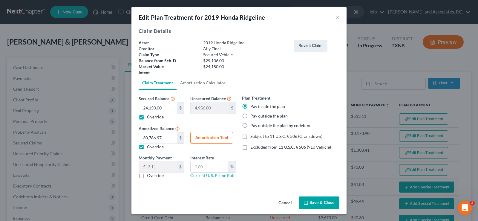
click at [200, 137] on button "Amortization Tool" at bounding box center [211, 138] width 43 height 12
type input "24,150.00"
type input "60"
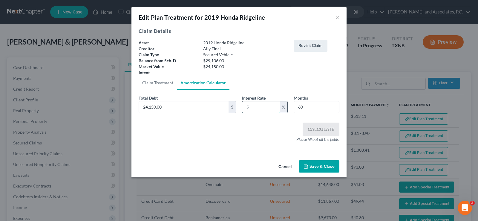
click at [256, 109] on input "text" at bounding box center [261, 106] width 38 height 11
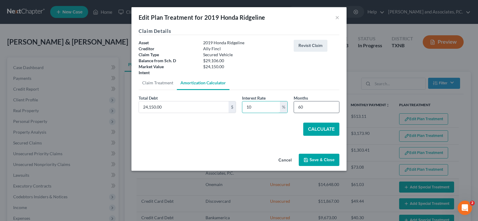
type input "10"
click at [322, 104] on input "60" at bounding box center [316, 106] width 45 height 11
type input "6"
type input "36"
click at [320, 127] on button "Calculate" at bounding box center [321, 128] width 36 height 13
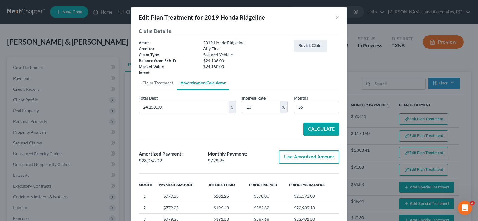
click at [311, 158] on button "Use Amortized Amount" at bounding box center [308, 156] width 61 height 13
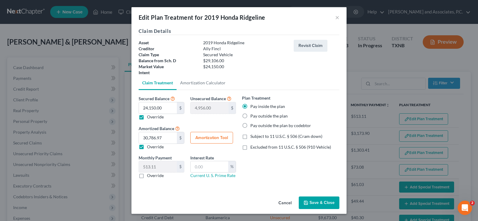
type input "28,053.09"
type input "467.55"
click at [204, 139] on button "Amortization Tool" at bounding box center [211, 138] width 43 height 12
type input "60"
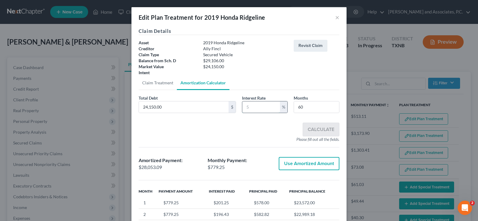
click at [250, 104] on input "text" at bounding box center [261, 106] width 38 height 11
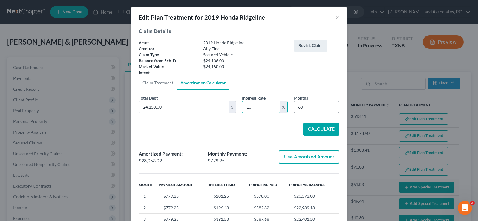
type input "10"
click at [319, 107] on input "60" at bounding box center [316, 106] width 45 height 11
type input "6"
type input "36"
click at [318, 127] on button "Calculate" at bounding box center [321, 128] width 36 height 13
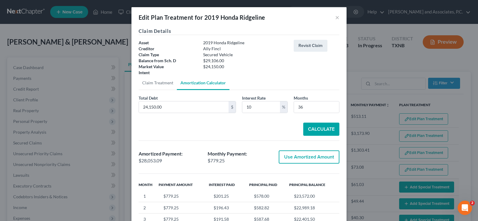
click at [318, 127] on button "Calculate" at bounding box center [321, 128] width 36 height 13
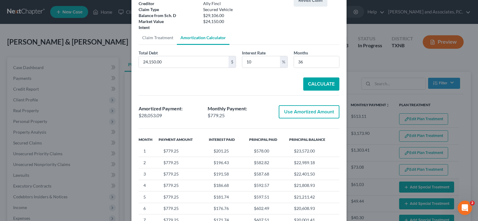
scroll to position [60, 0]
